Goal: Information Seeking & Learning: Learn about a topic

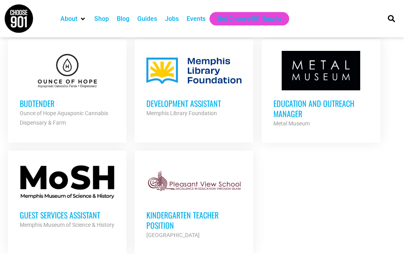
scroll to position [958, 0]
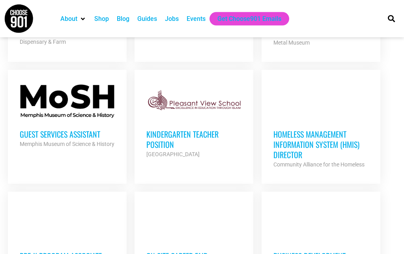
scroll to position [1039, 0]
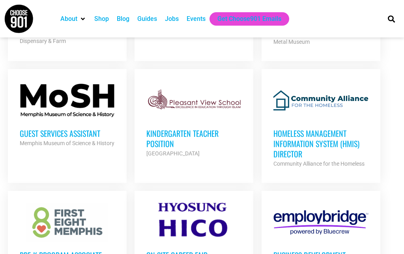
click at [198, 250] on h3 "On Site Career Fair" at bounding box center [193, 255] width 95 height 10
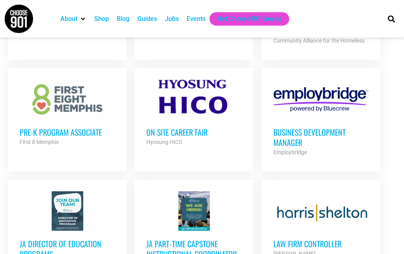
scroll to position [1170, 0]
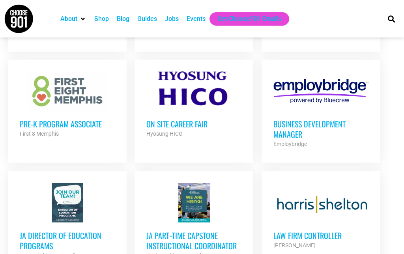
click at [189, 230] on h3 "JA Part‐time Capstone Instructional Coordinator" at bounding box center [193, 240] width 95 height 21
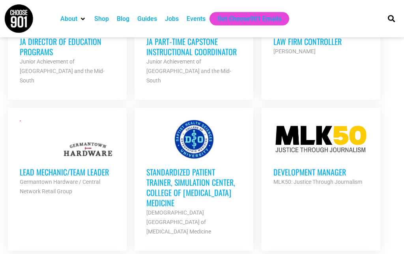
scroll to position [1366, 0]
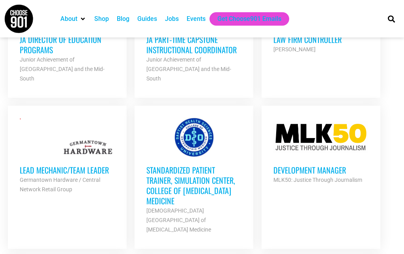
click at [298, 165] on h3 "Development Manager" at bounding box center [320, 170] width 95 height 10
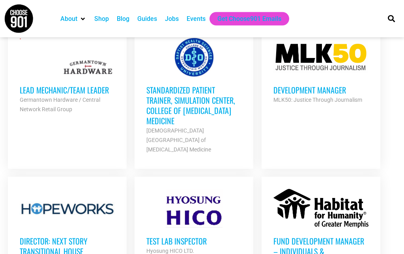
scroll to position [1446, 0]
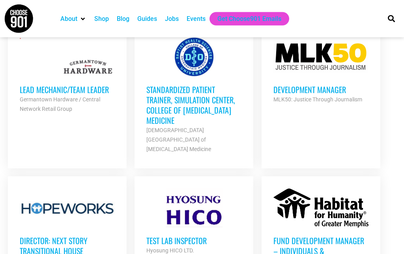
click at [136, 56] on link "Standardized Patient Trainer, Simulation Center, College of Osteopathic Medicin…" at bounding box center [193, 96] width 119 height 140
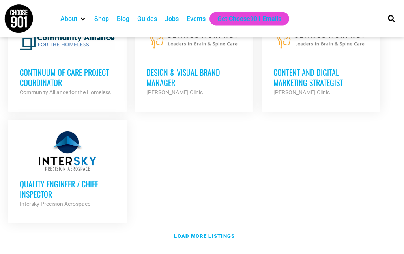
scroll to position [1847, 0]
